Goal: Task Accomplishment & Management: Manage account settings

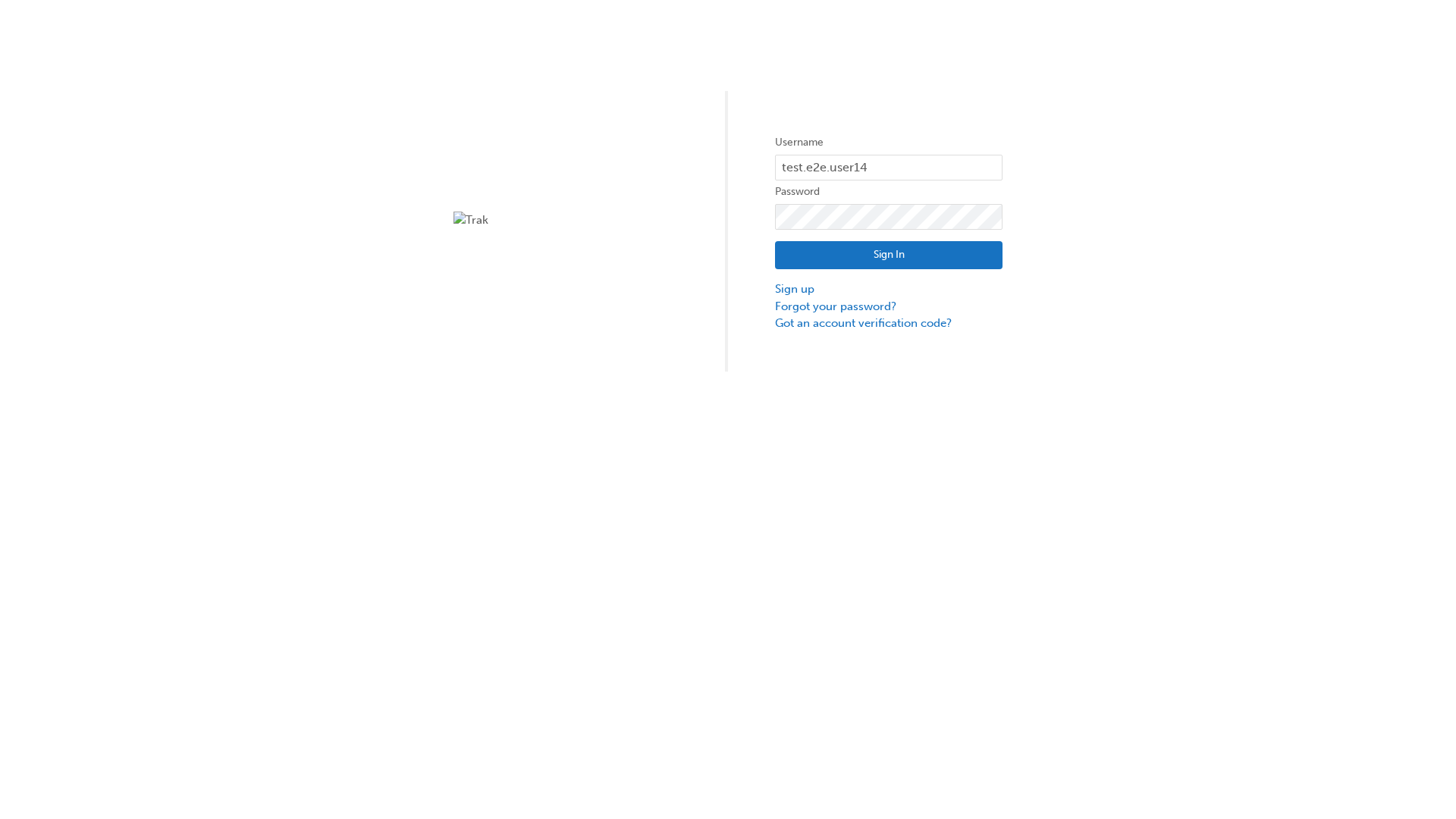
type input "test.e2e.user14"
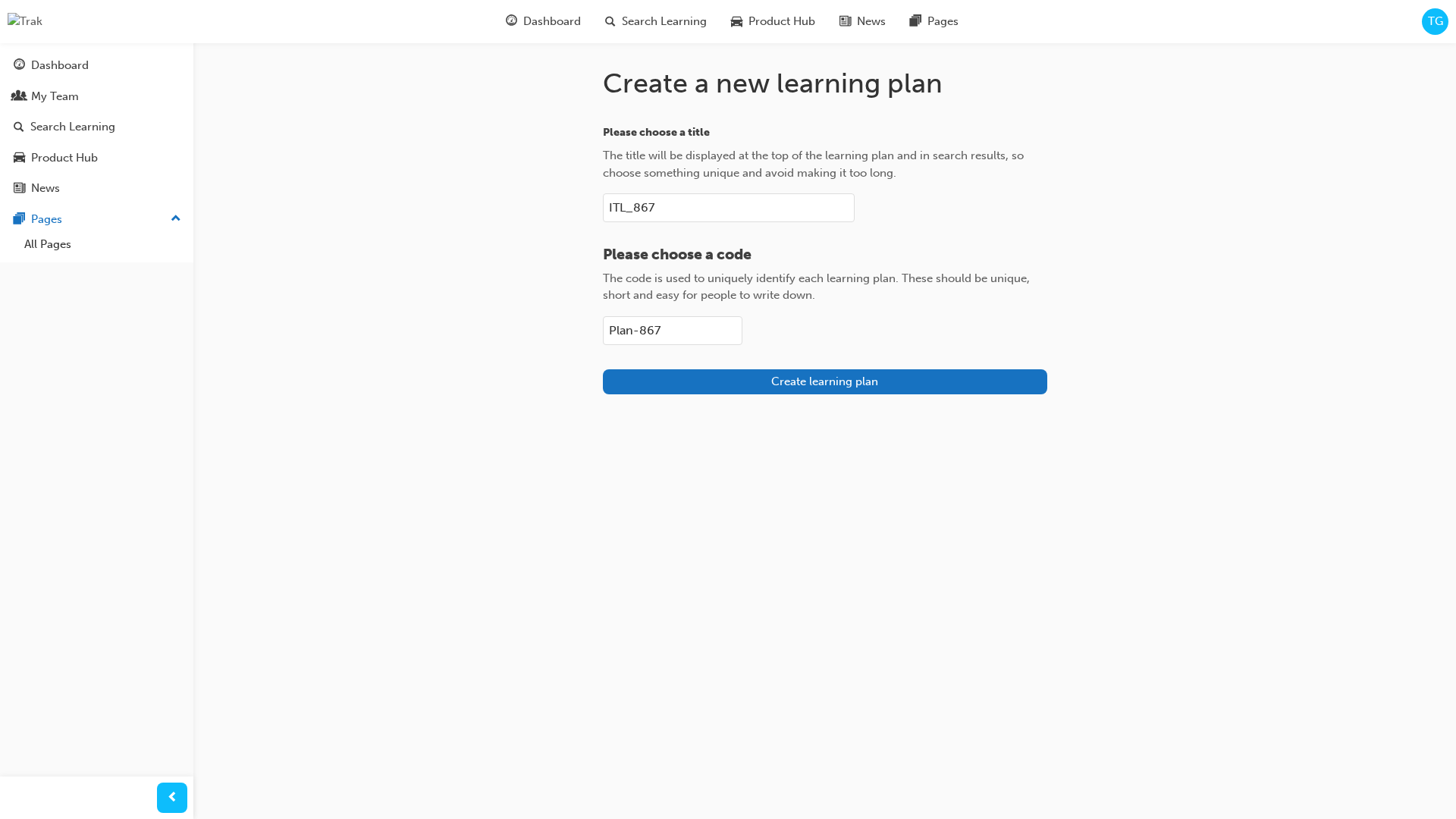
type input "Plan-867"
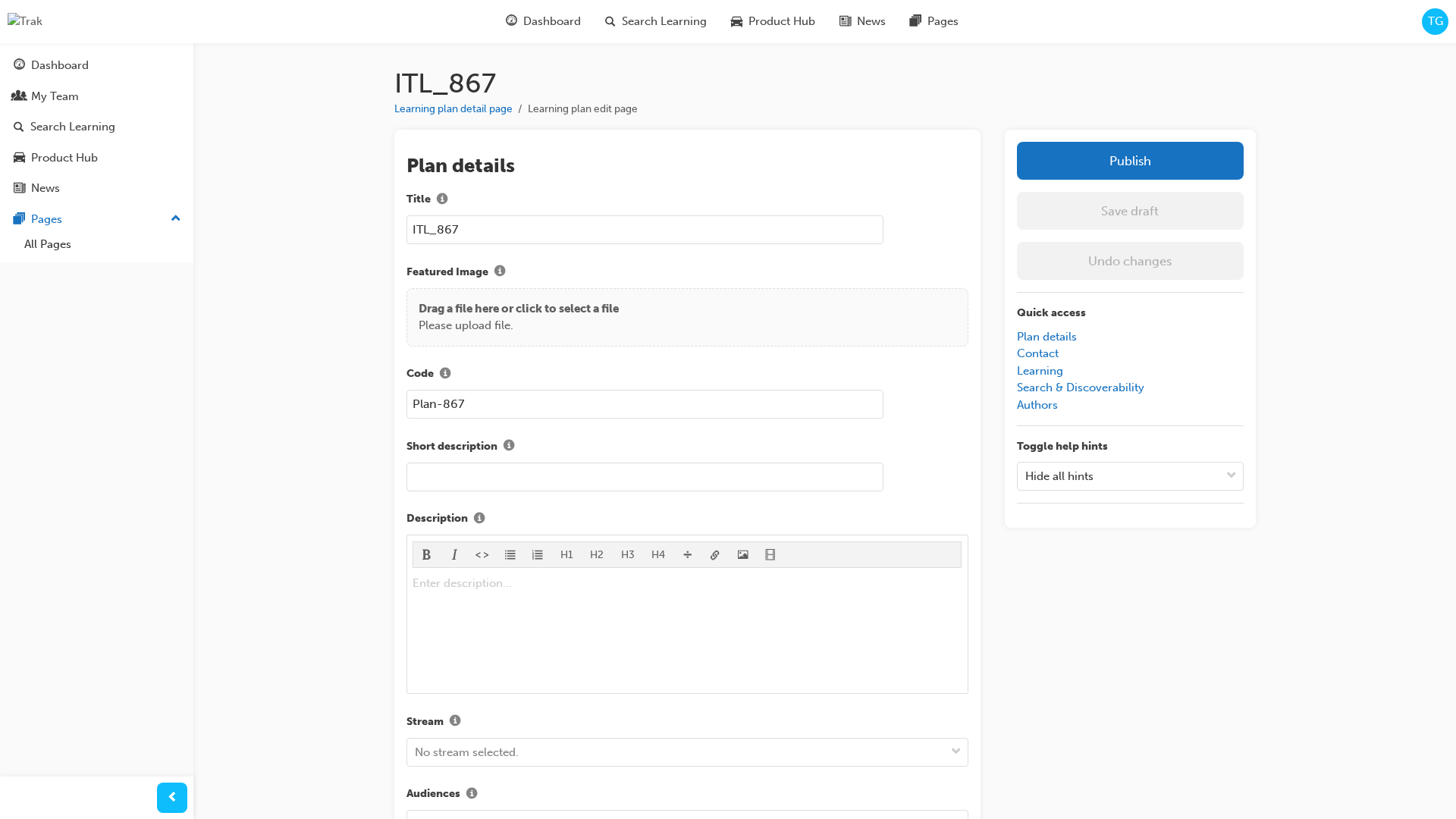
scroll to position [214, 0]
